Goal: Book appointment/travel/reservation

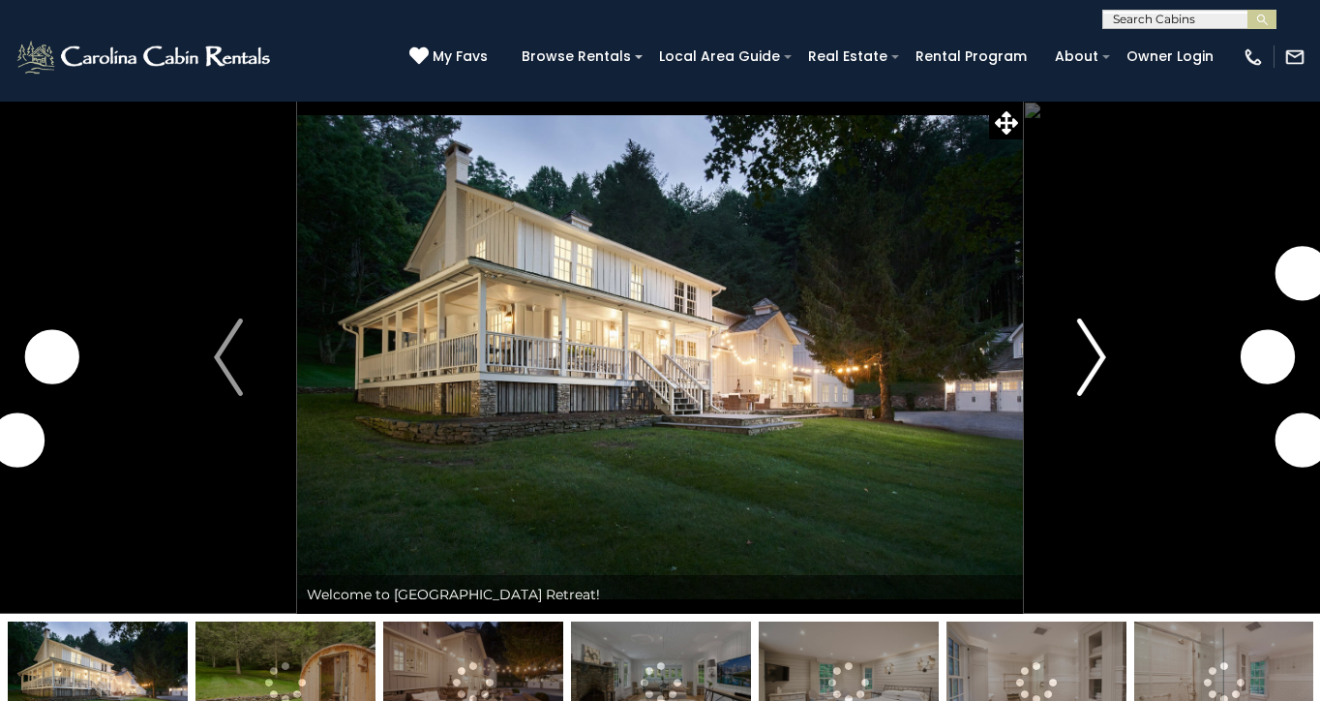
click at [1091, 347] on img "Next" at bounding box center [1091, 356] width 29 height 77
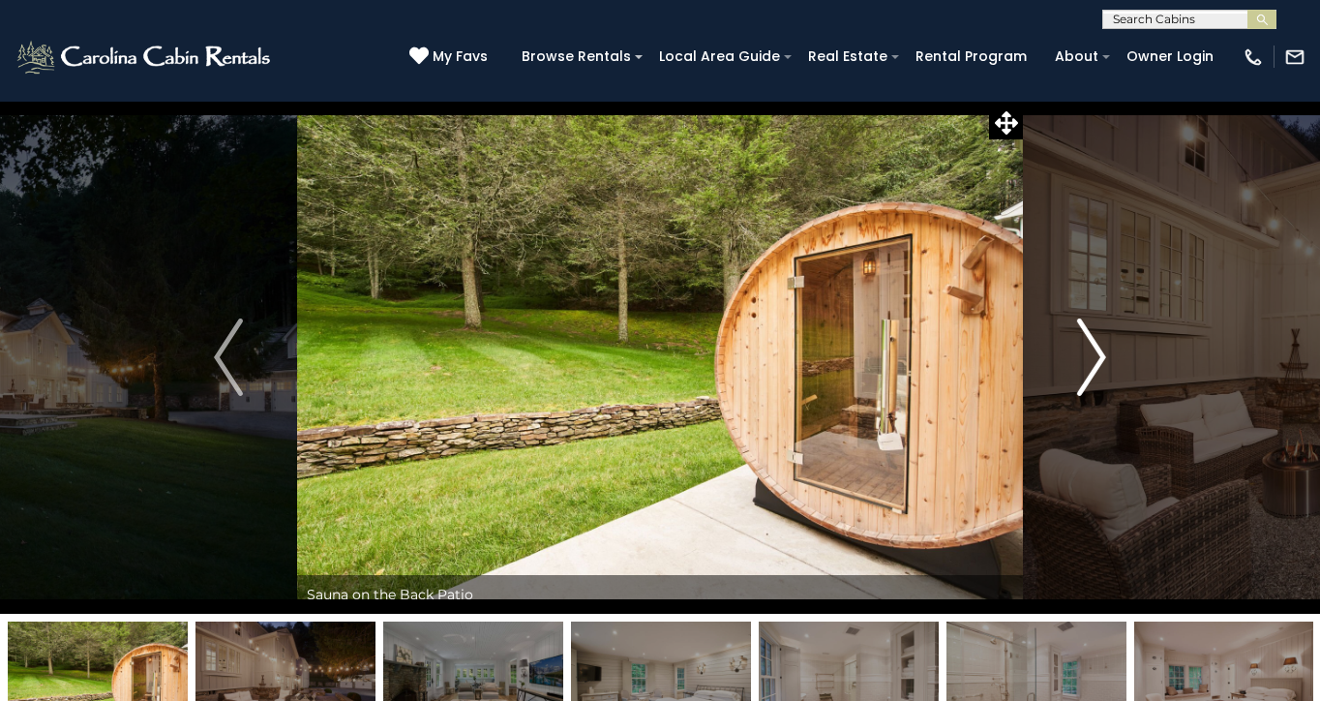
click at [1098, 348] on img "Next" at bounding box center [1091, 356] width 29 height 77
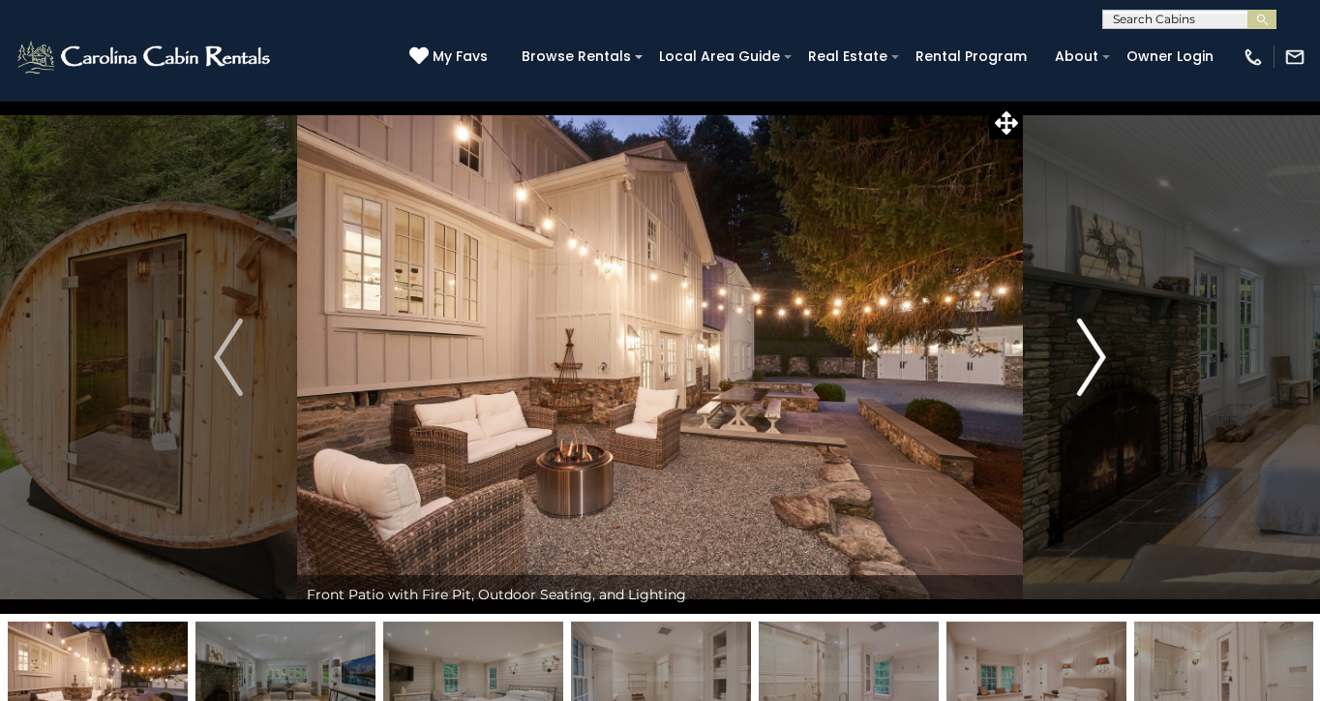
click at [1098, 348] on img "Next" at bounding box center [1091, 356] width 29 height 77
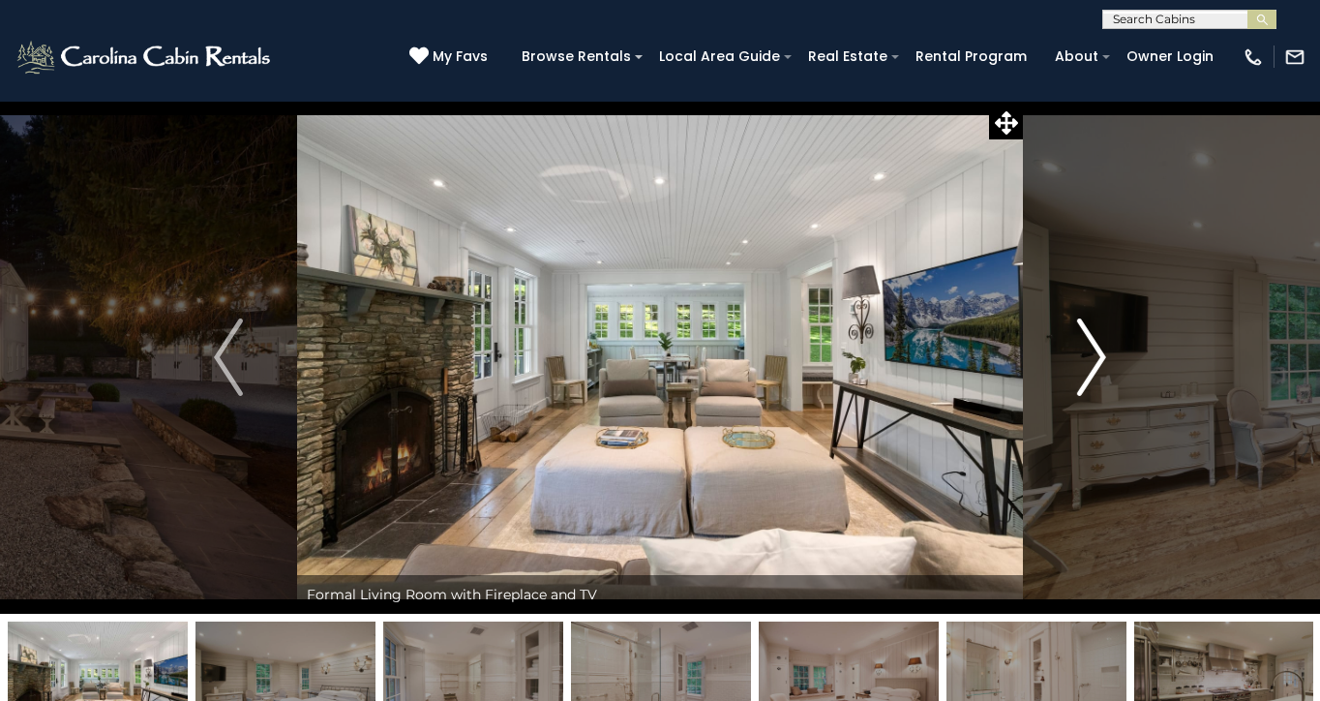
click at [1098, 348] on img "Next" at bounding box center [1091, 356] width 29 height 77
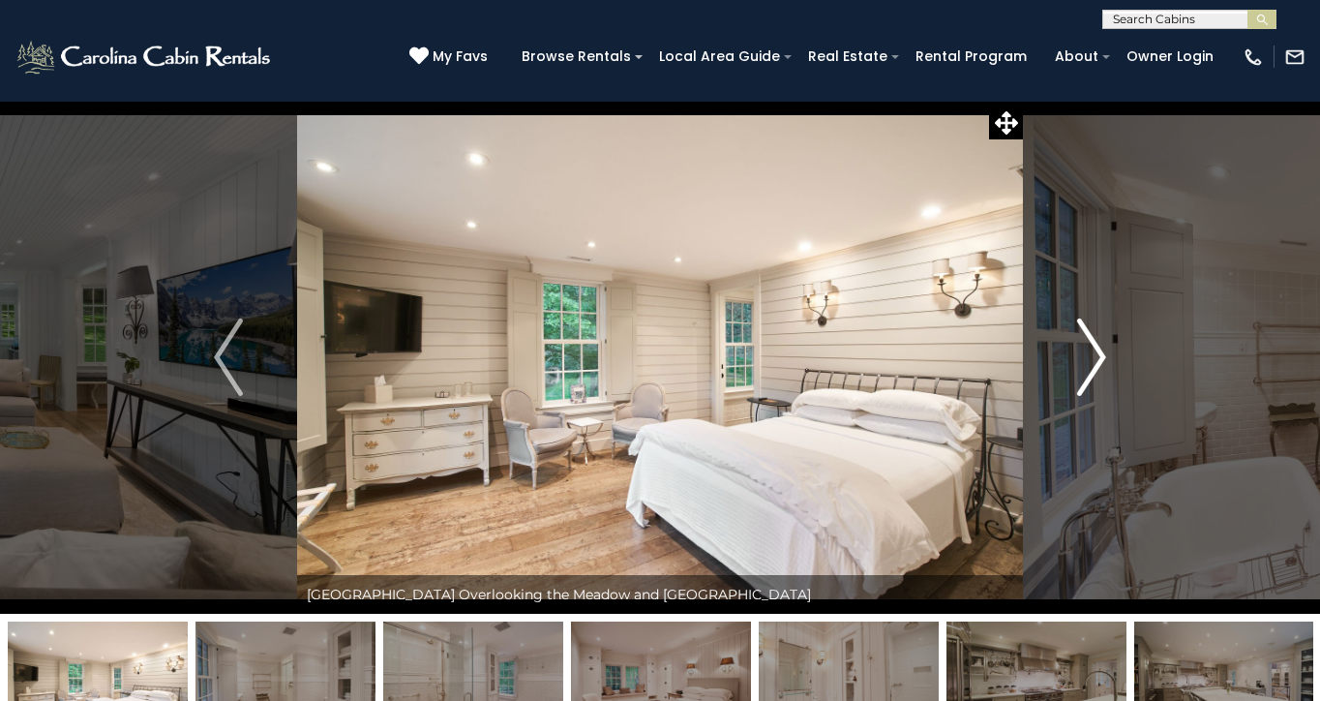
click at [1098, 348] on img "Next" at bounding box center [1091, 356] width 29 height 77
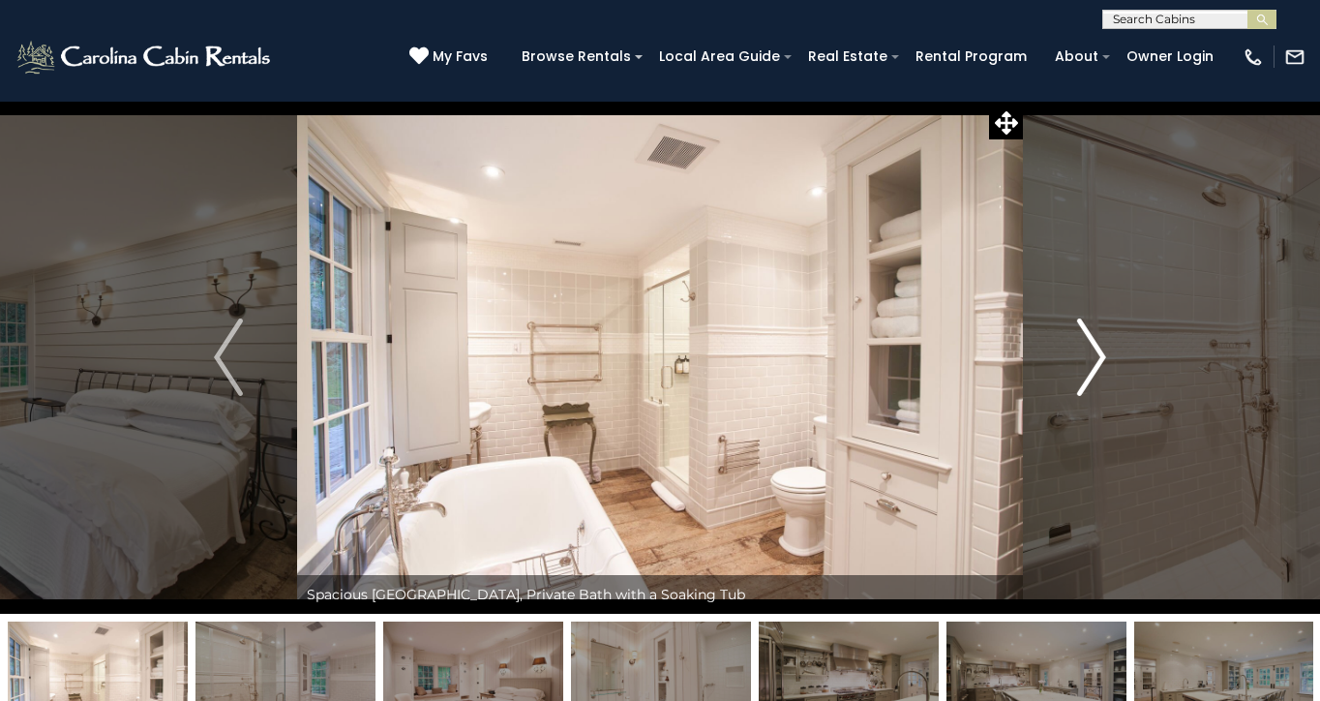
click at [1098, 348] on img "Next" at bounding box center [1091, 356] width 29 height 77
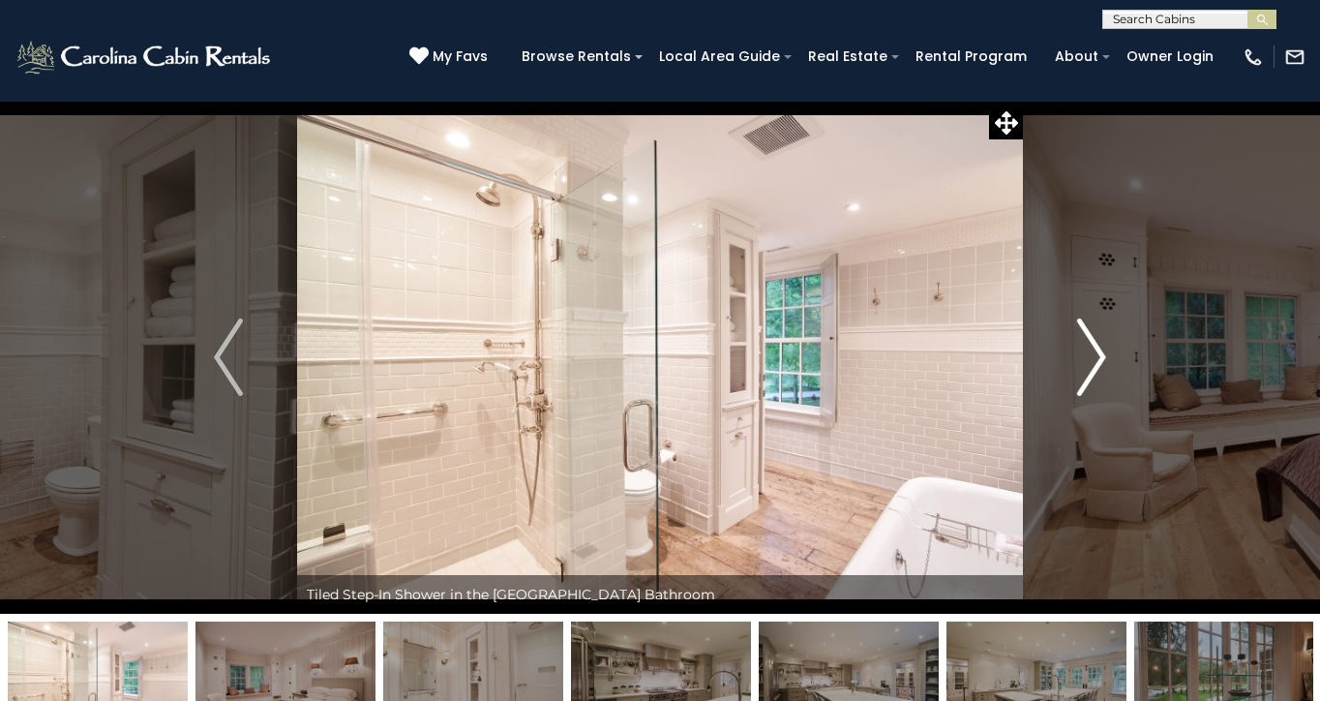
click at [1098, 348] on img "Next" at bounding box center [1091, 356] width 29 height 77
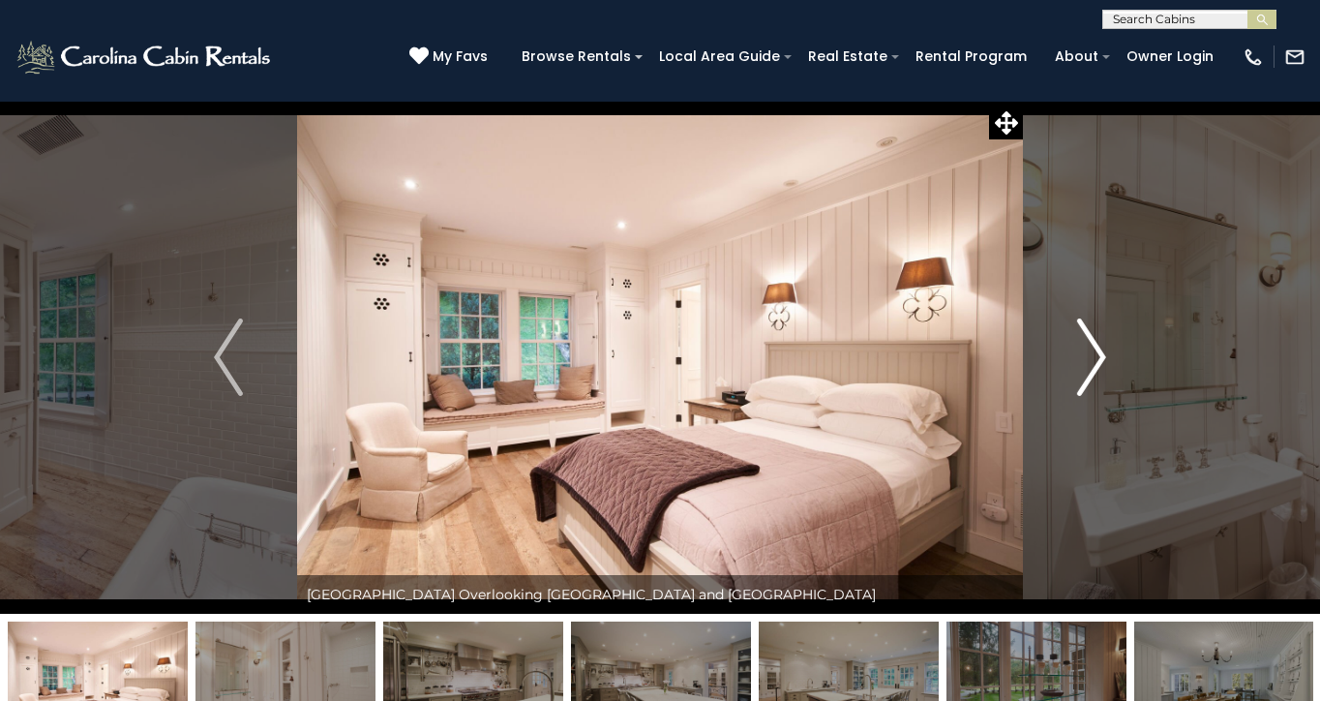
click at [1098, 348] on img "Next" at bounding box center [1091, 356] width 29 height 77
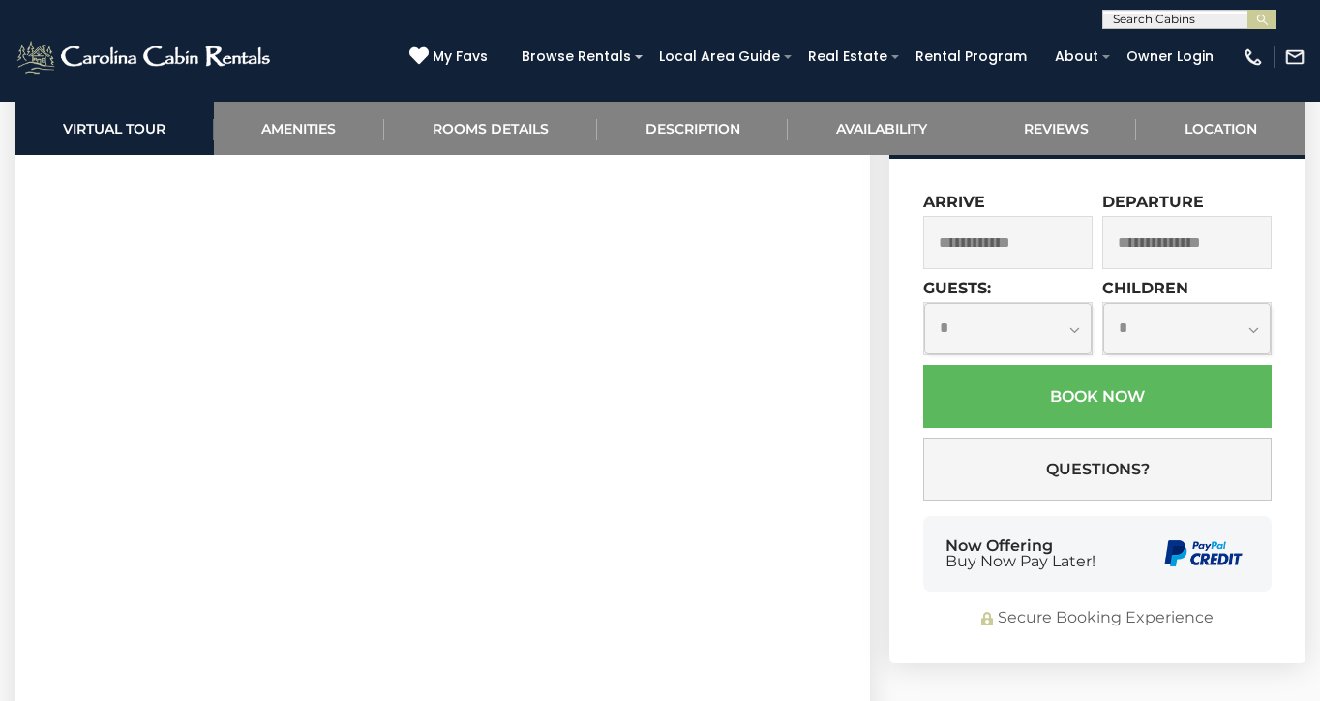
scroll to position [1082, 0]
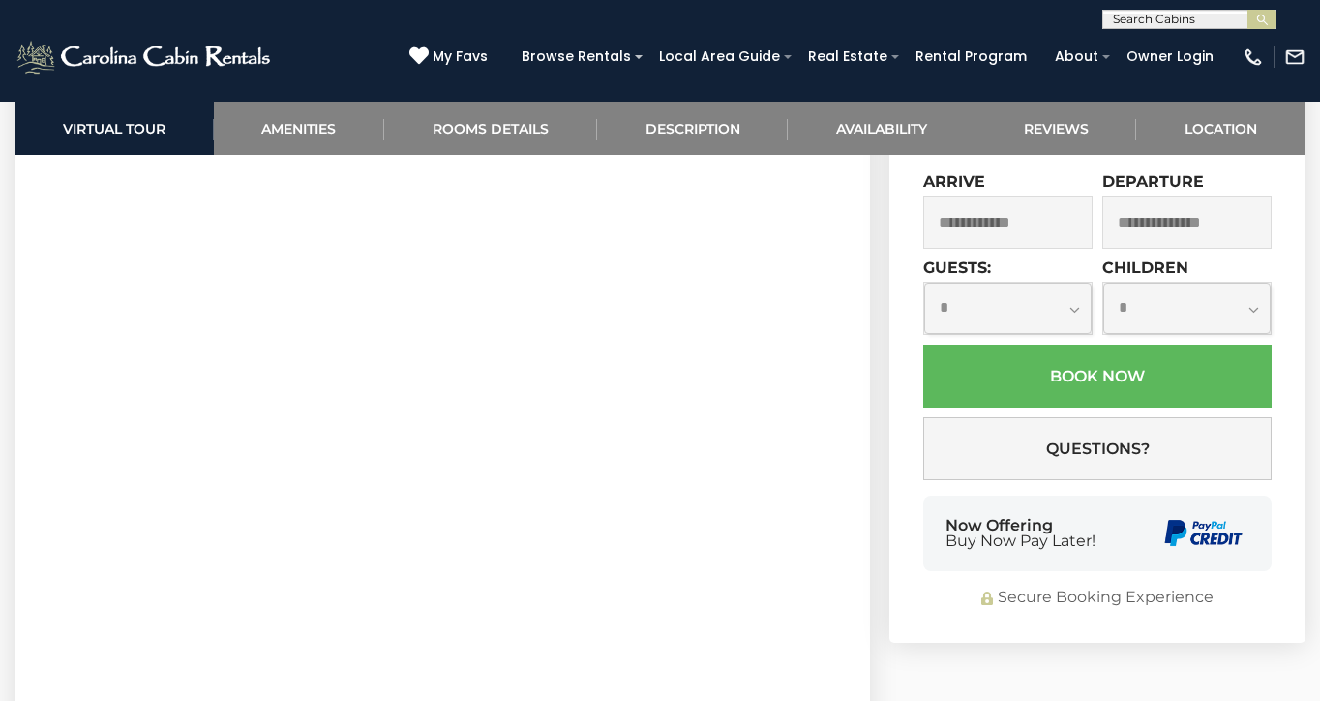
click at [1016, 249] on input "text" at bounding box center [1007, 222] width 169 height 53
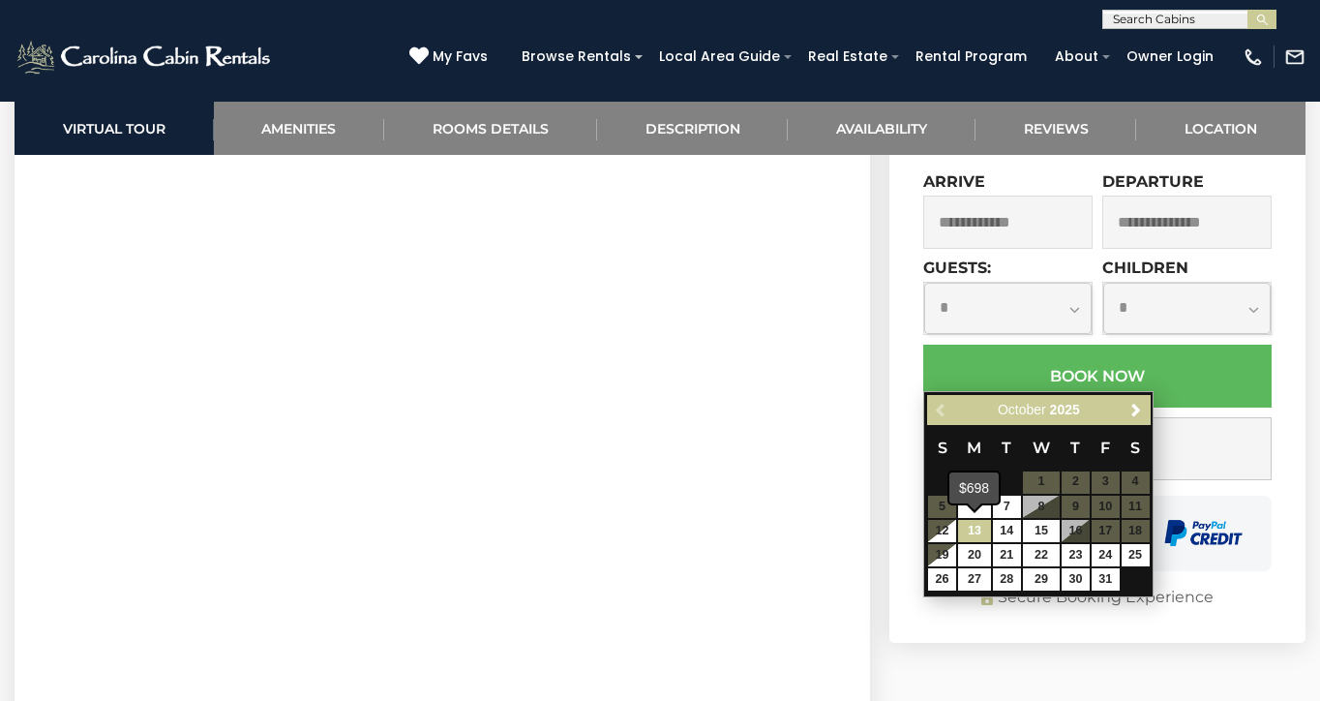
click at [979, 532] on link "13" at bounding box center [974, 531] width 33 height 22
type input "**********"
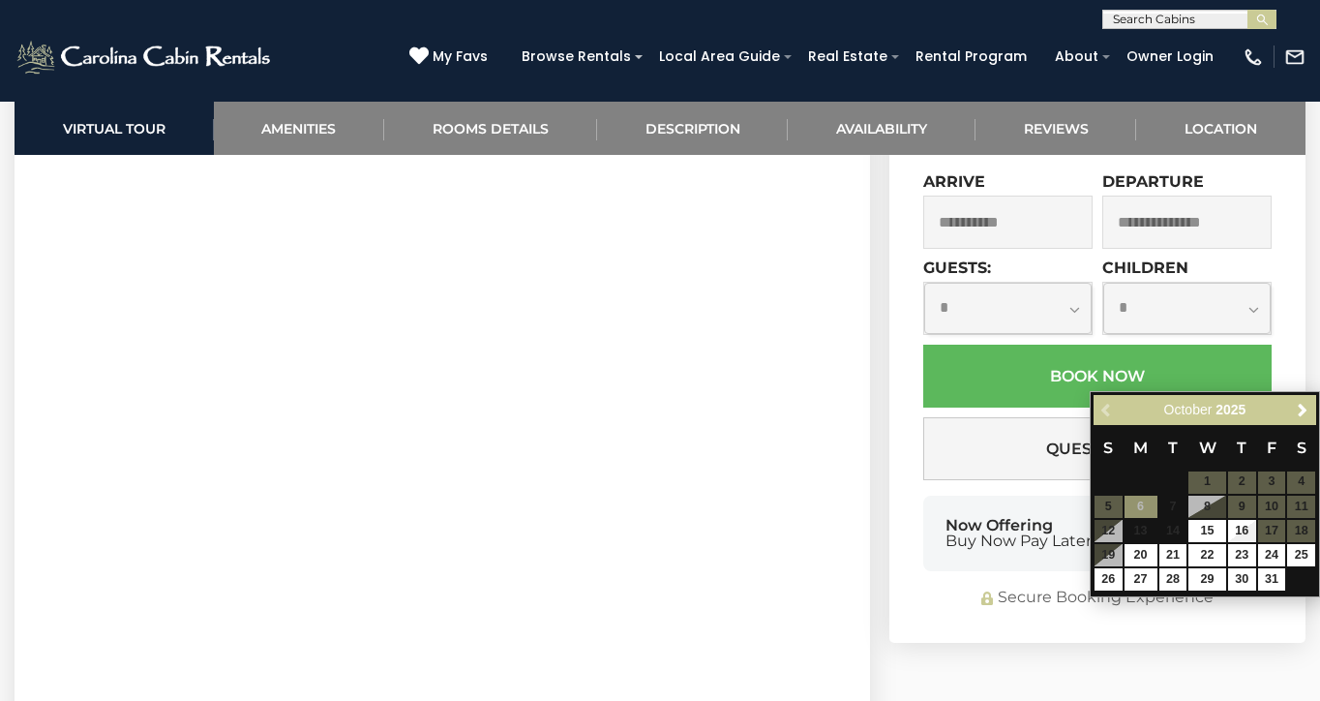
click at [1178, 530] on table "S M T W T F S 1 2 3 4 5 6 7 8 9 10 11 12 13 14 15 16 17 18 19 20 21 22 23 24 25…" at bounding box center [1205, 508] width 223 height 166
click at [1157, 249] on input "text" at bounding box center [1186, 222] width 169 height 53
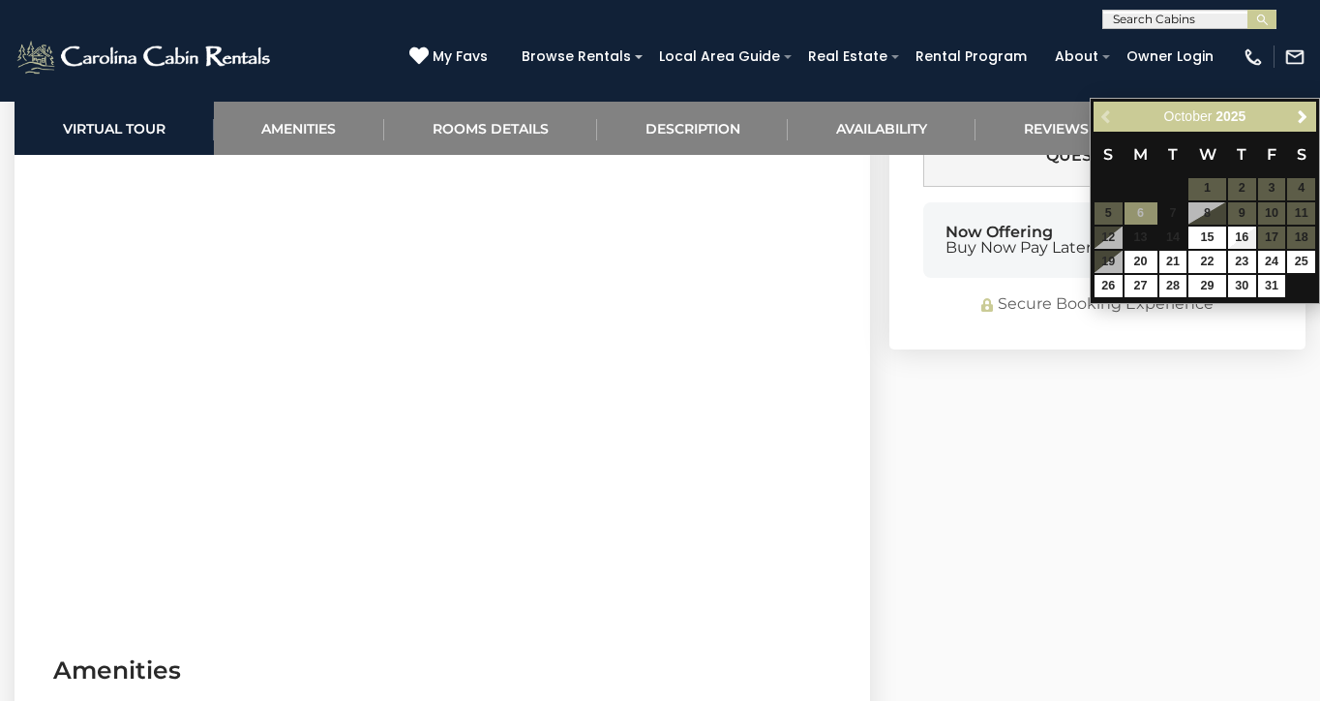
scroll to position [1377, 0]
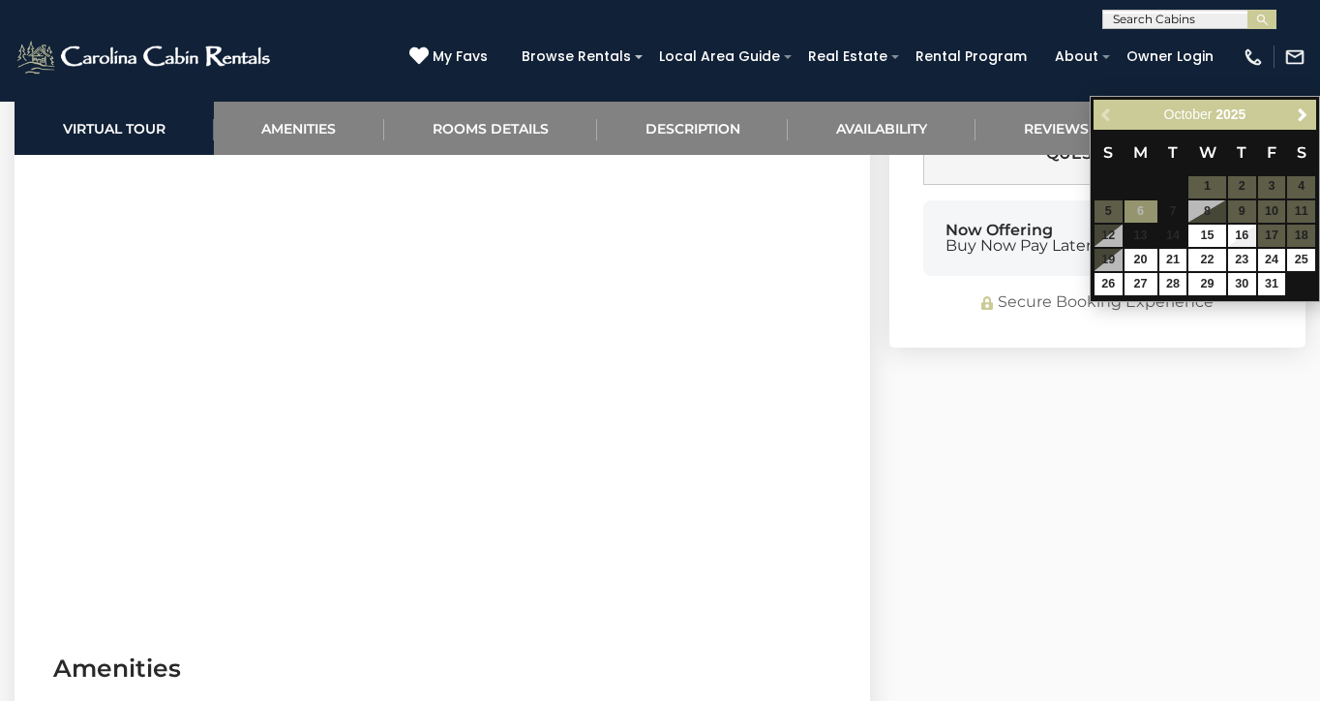
click at [1101, 116] on div "Previous Next [DATE]" at bounding box center [1205, 115] width 223 height 30
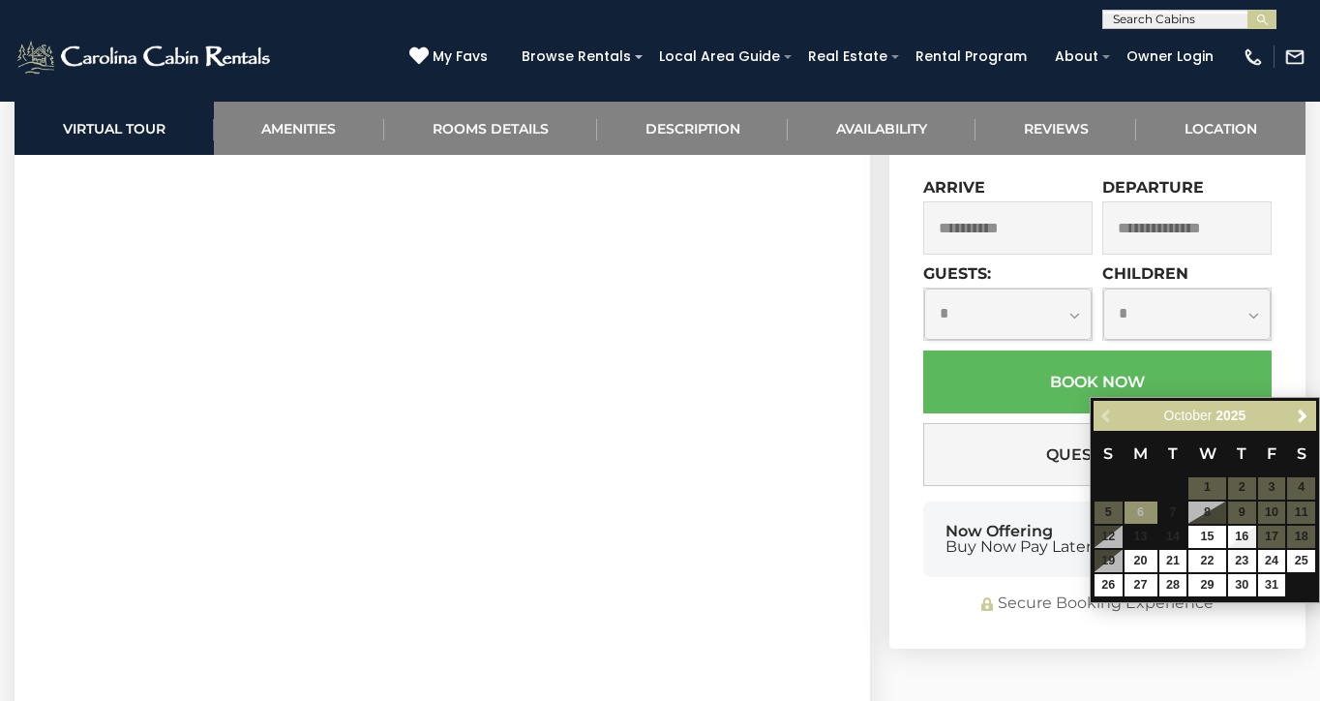
scroll to position [1069, 0]
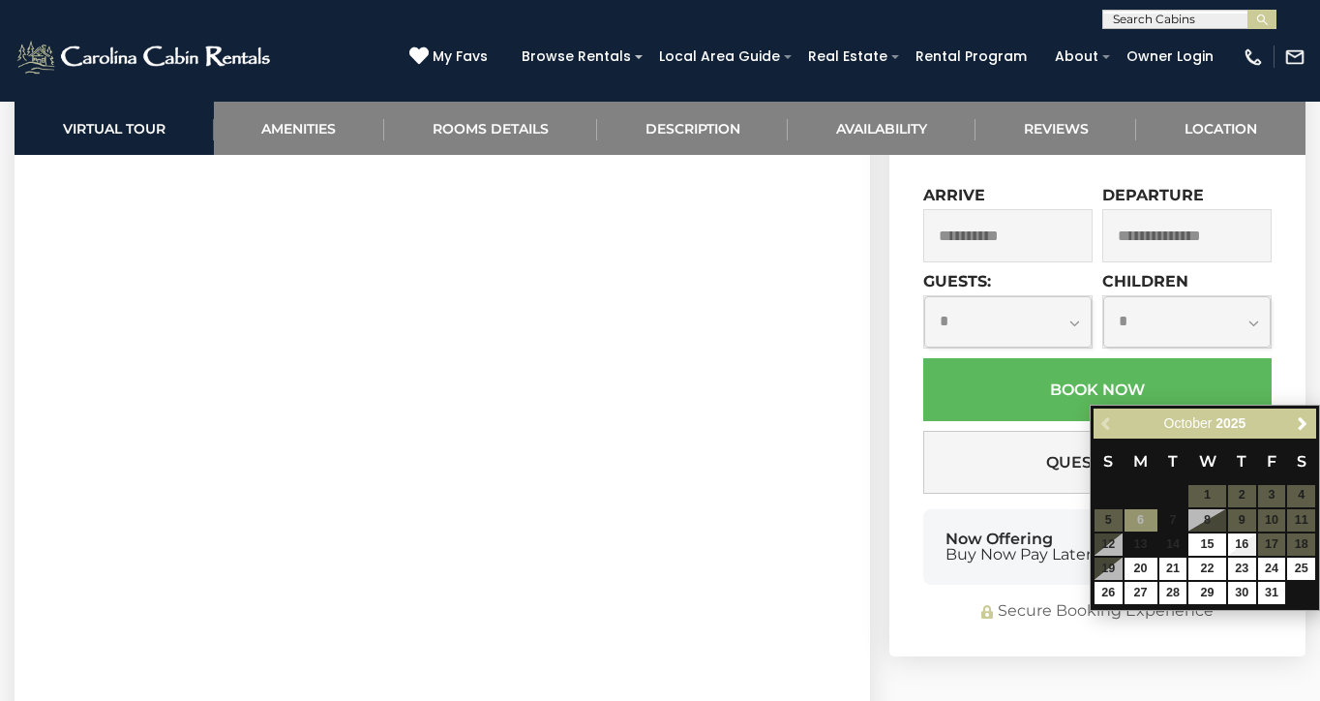
click at [1030, 262] on input "**********" at bounding box center [1007, 235] width 169 height 53
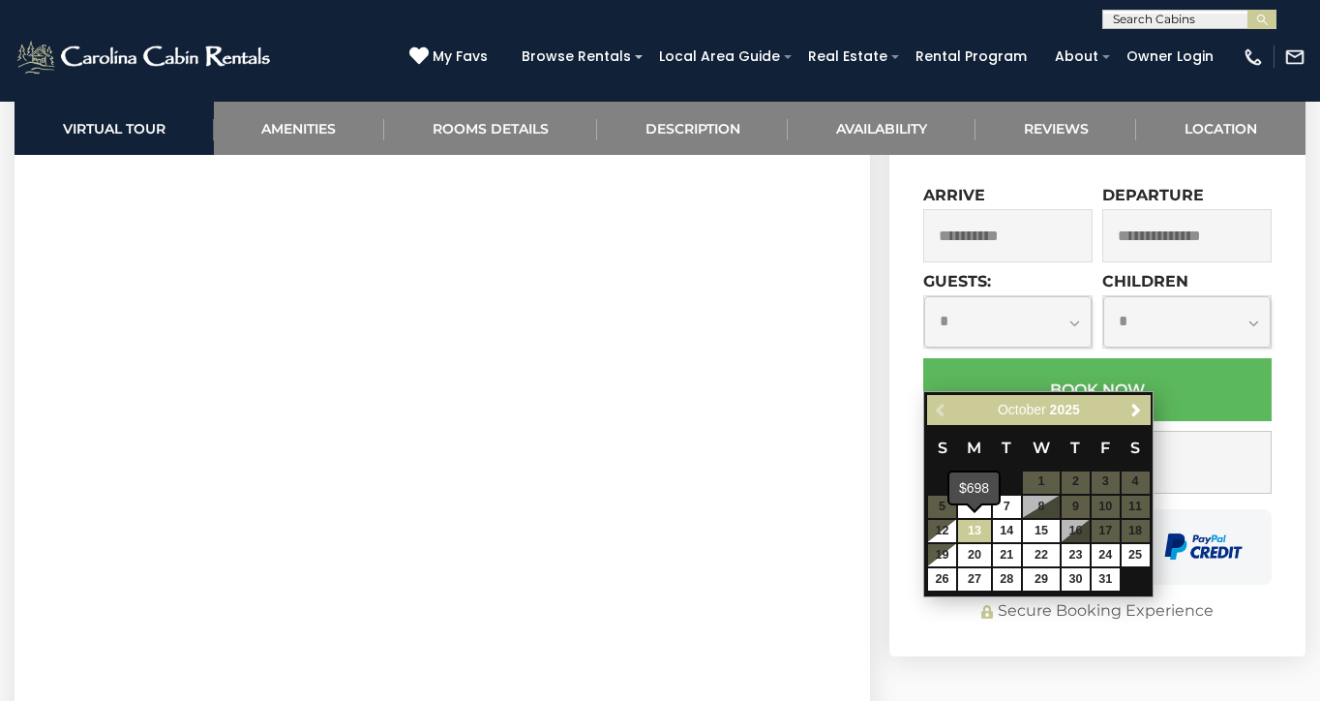
click at [978, 522] on link "13" at bounding box center [974, 531] width 33 height 22
